Goal: Task Accomplishment & Management: Manage account settings

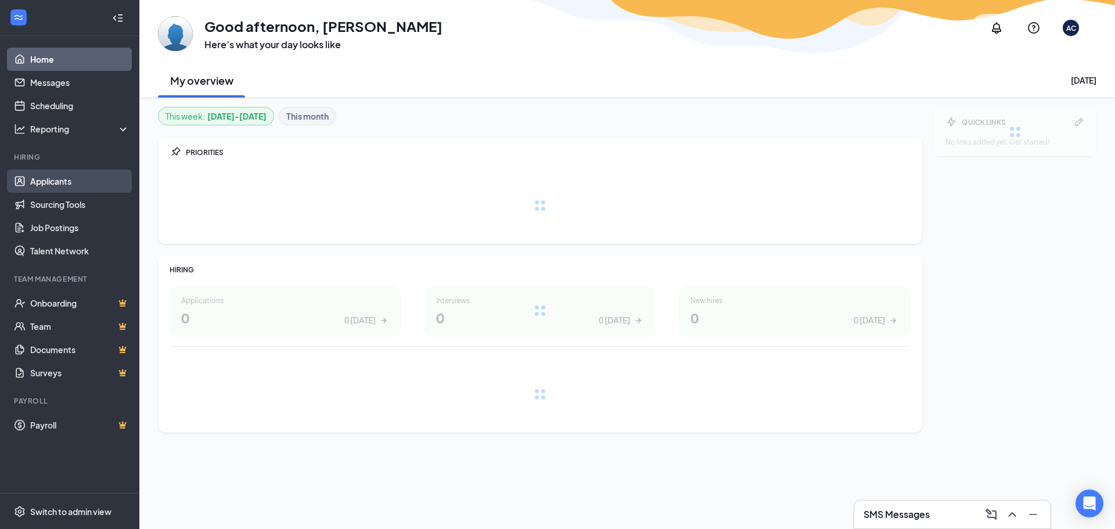
click at [72, 182] on link "Applicants" at bounding box center [79, 181] width 99 height 23
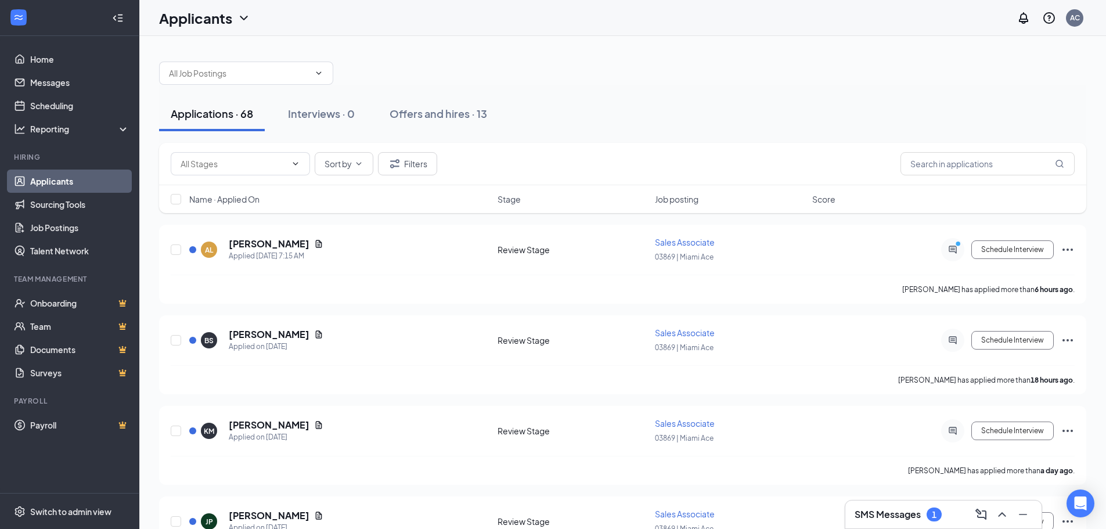
click at [907, 511] on h3 "SMS Messages" at bounding box center [888, 514] width 66 height 13
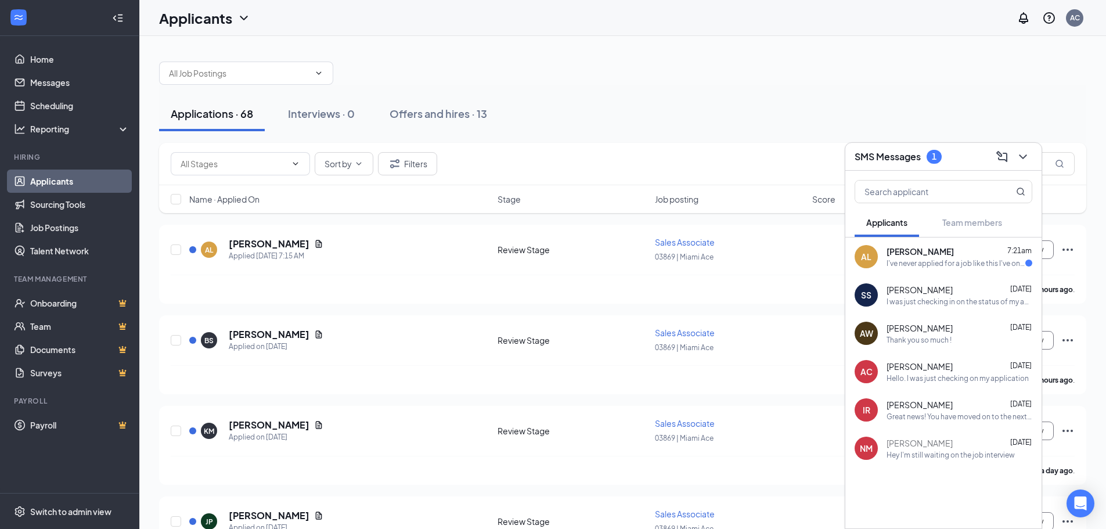
click at [948, 268] on div "AL Annabelle Lake 7:21am I've never applied for a job like this I've only worke…" at bounding box center [944, 257] width 196 height 38
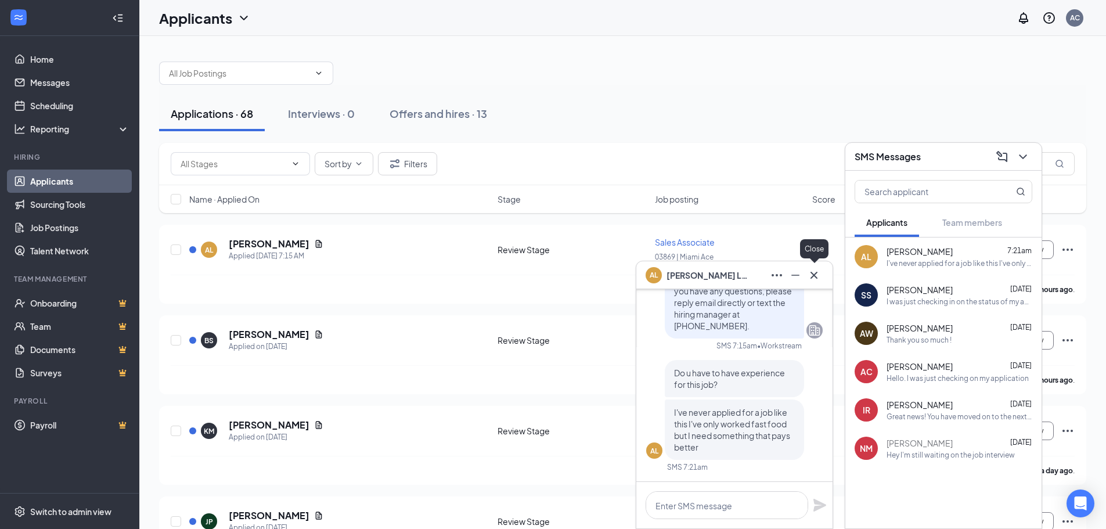
click at [812, 271] on icon "Cross" at bounding box center [814, 275] width 14 height 14
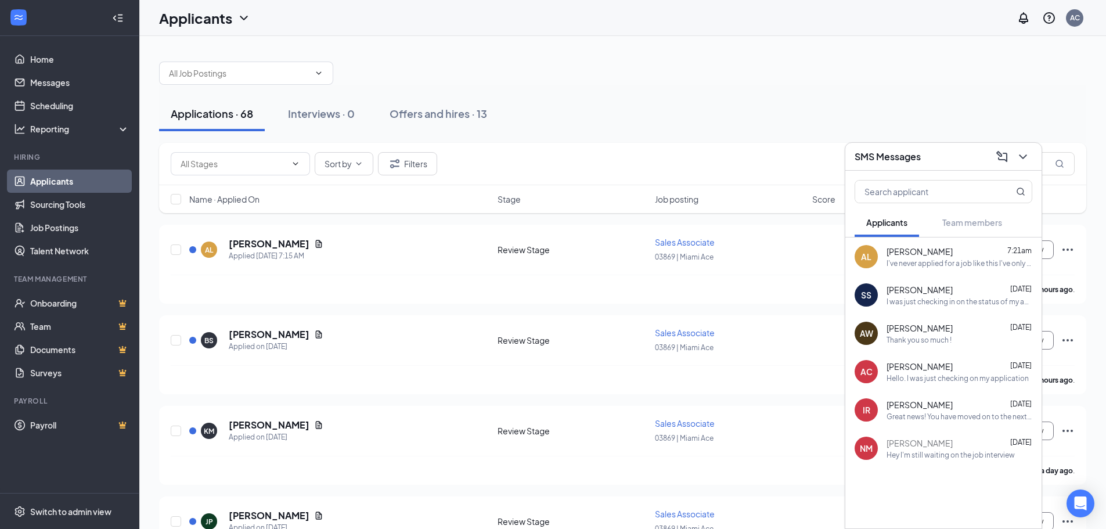
click at [1030, 155] on icon "ChevronDown" at bounding box center [1023, 157] width 14 height 14
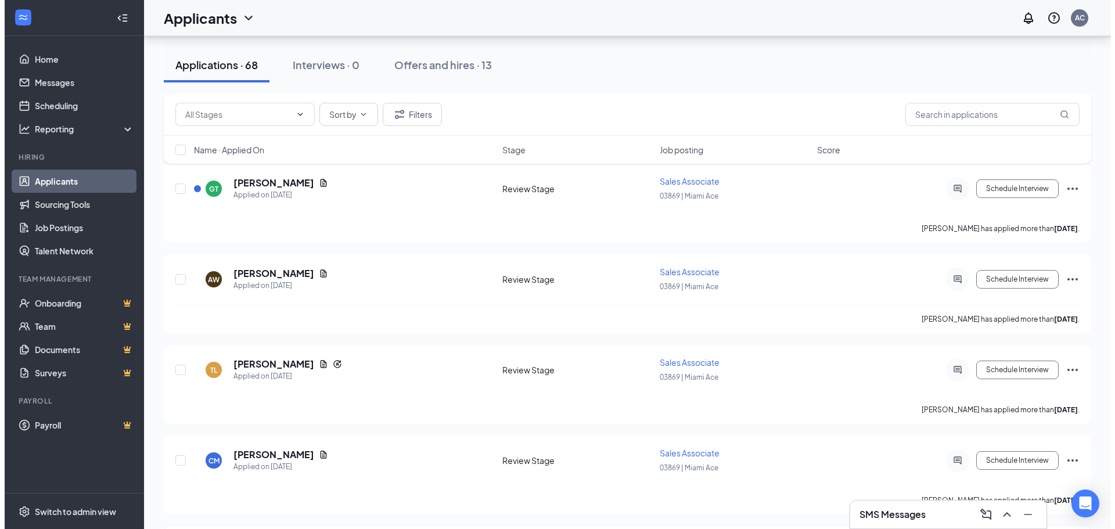
scroll to position [1394, 0]
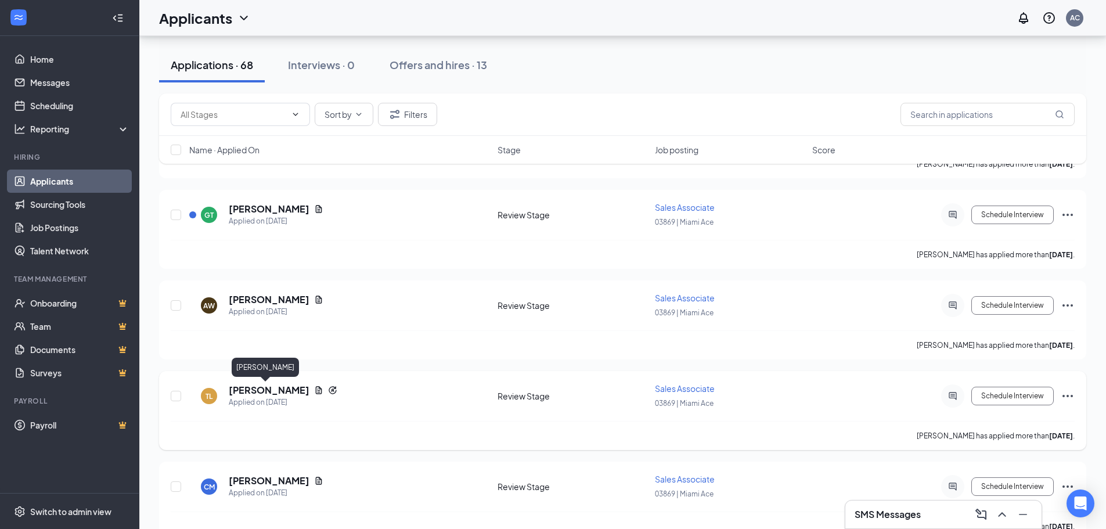
click at [253, 387] on h5 "Tyler Lynch" at bounding box center [269, 390] width 81 height 13
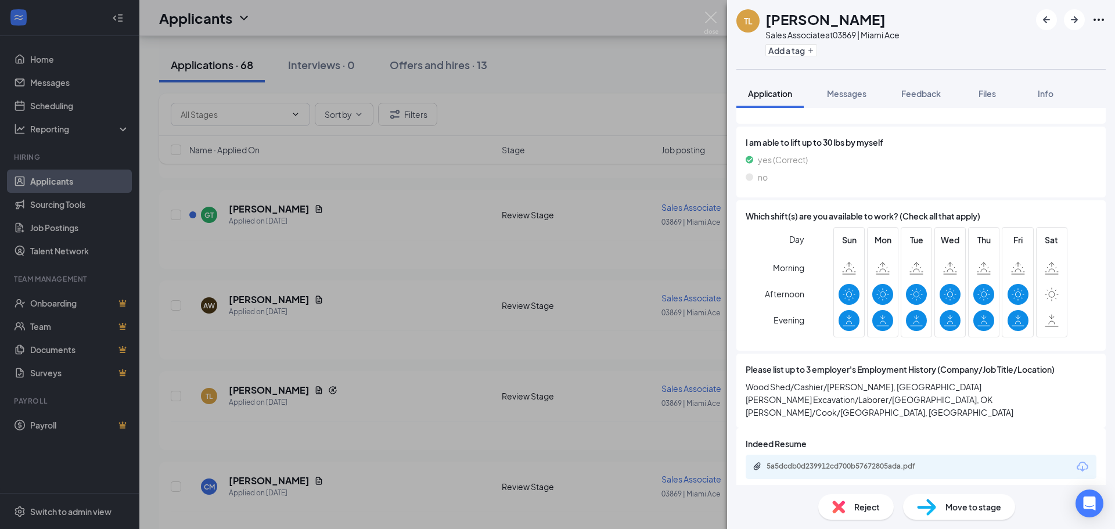
scroll to position [964, 0]
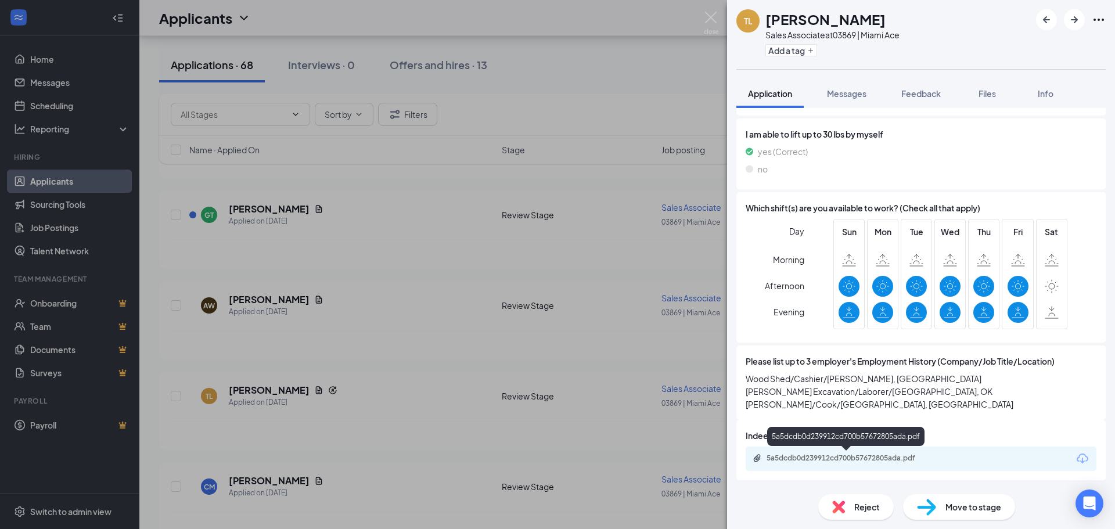
click at [857, 454] on div "5a5dcdb0d239912cd700b57672805ada.pdf" at bounding box center [848, 458] width 163 height 9
drag, startPoint x: 714, startPoint y: 18, endPoint x: 692, endPoint y: 114, distance: 99.0
click at [715, 18] on img at bounding box center [711, 23] width 15 height 23
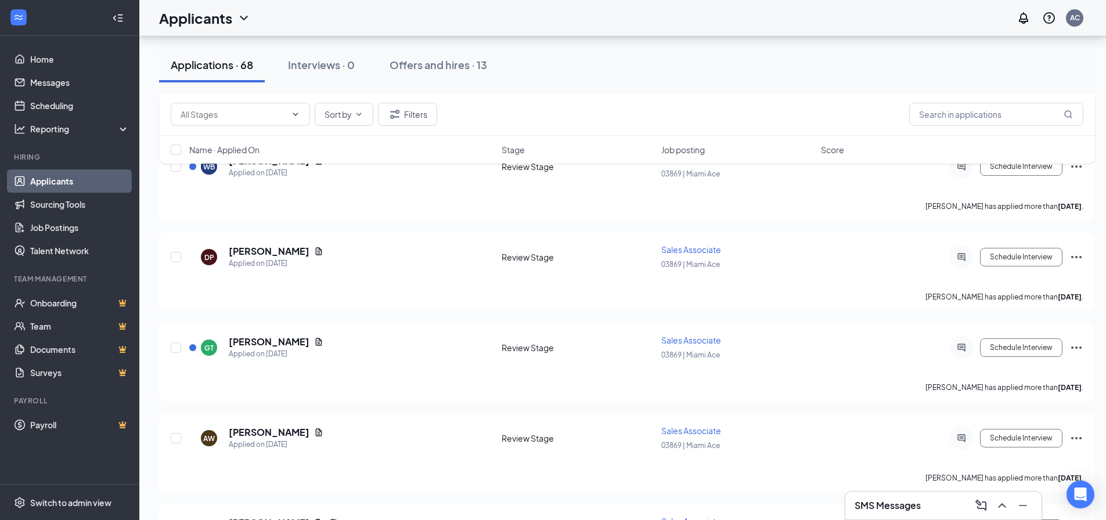
scroll to position [871, 0]
